Goal: Task Accomplishment & Management: Complete application form

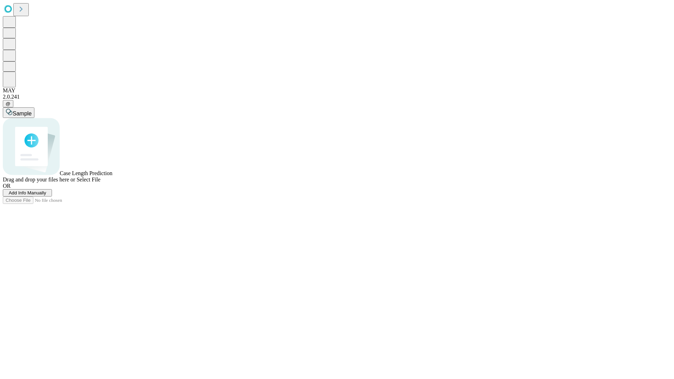
click at [46, 196] on span "Add Info Manually" at bounding box center [28, 192] width 38 height 5
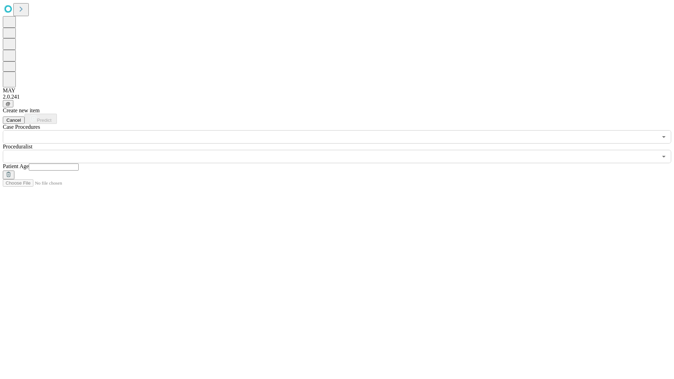
click at [79, 164] on input "text" at bounding box center [54, 167] width 50 height 7
type input "**"
click at [342, 150] on input "text" at bounding box center [330, 156] width 655 height 13
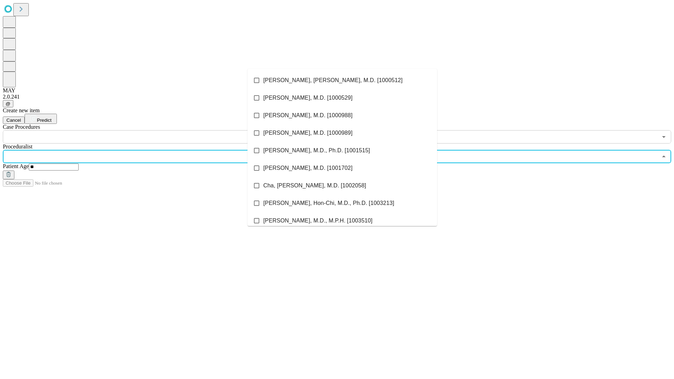
click at [342, 80] on li "[PERSON_NAME], [PERSON_NAME], M.D. [1000512]" at bounding box center [343, 81] width 190 height 18
click at [148, 130] on input "text" at bounding box center [330, 136] width 655 height 13
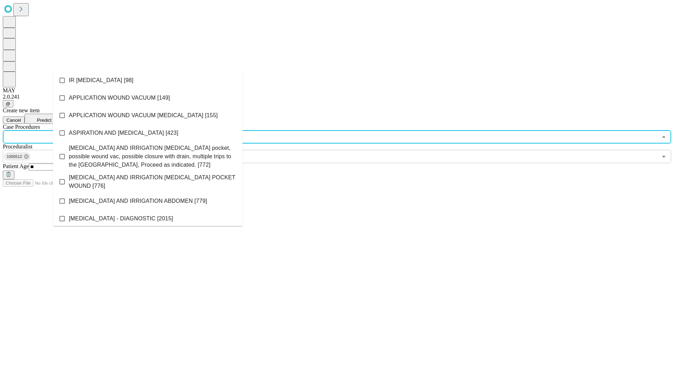
click at [148, 80] on li "IR [MEDICAL_DATA] [98]" at bounding box center [148, 81] width 190 height 18
